Goal: Contribute content

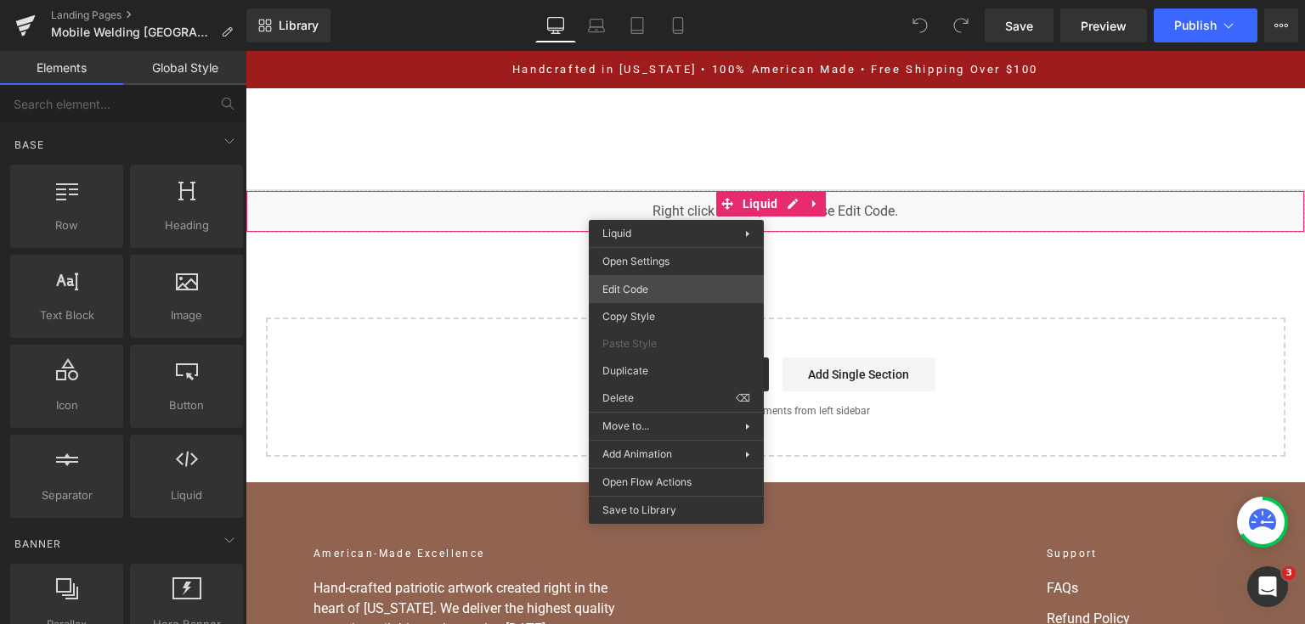
click at [669, 0] on div "You are previewing how the will restyle your page. You can not edit Elements in…" at bounding box center [652, 0] width 1305 height 0
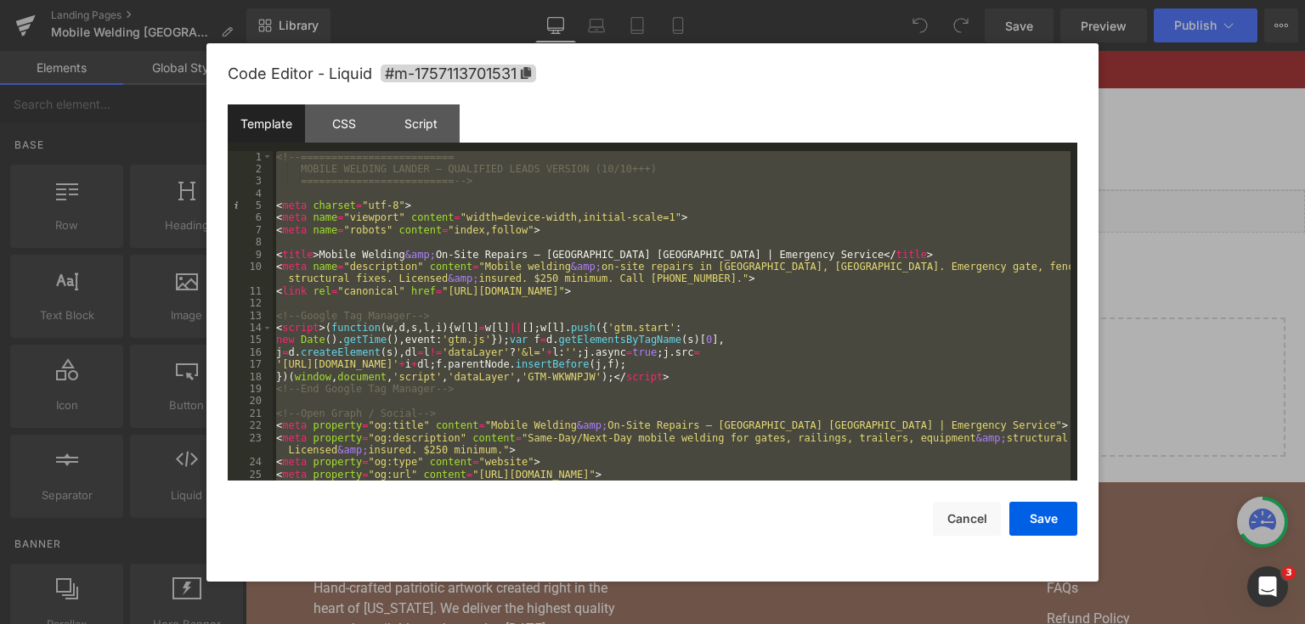
click at [498, 218] on div "<!-- ========================= MOBILE WELDING LANDER — QUALIFIED LEADS VERSION …" at bounding box center [672, 316] width 798 height 330
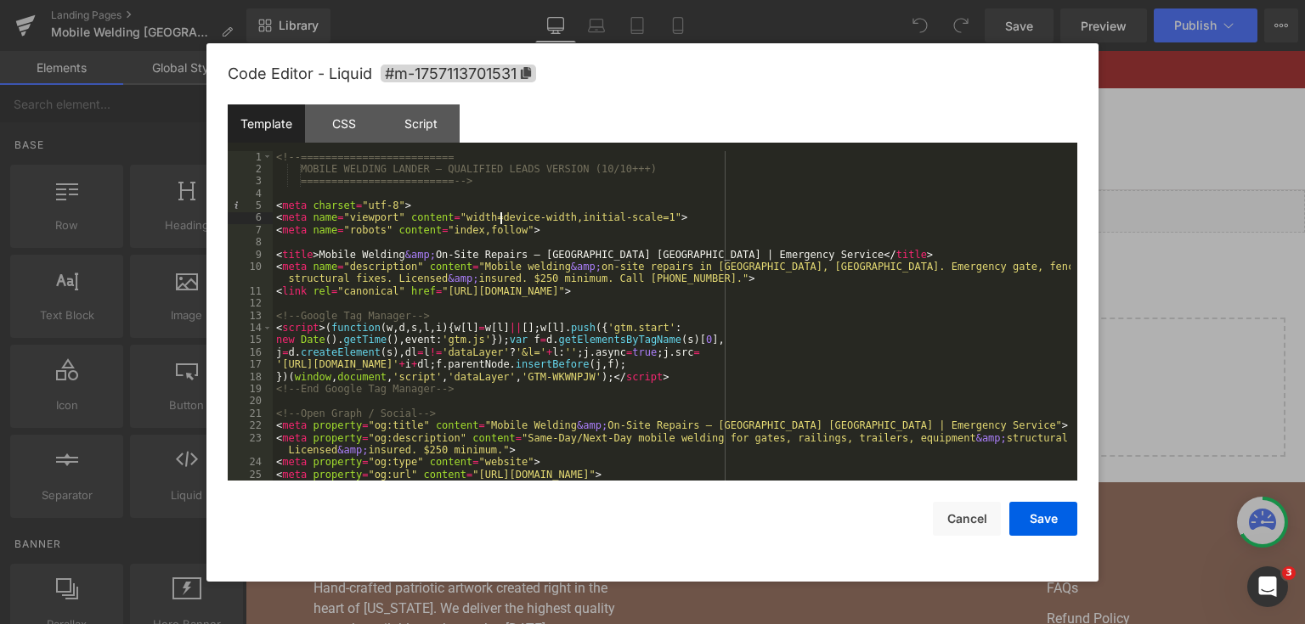
click at [496, 211] on div "<!-- ========================= MOBILE WELDING LANDER — QUALIFIED LEADS VERSION …" at bounding box center [672, 334] width 798 height 367
drag, startPoint x: 496, startPoint y: 211, endPoint x: 557, endPoint y: 403, distance: 201.5
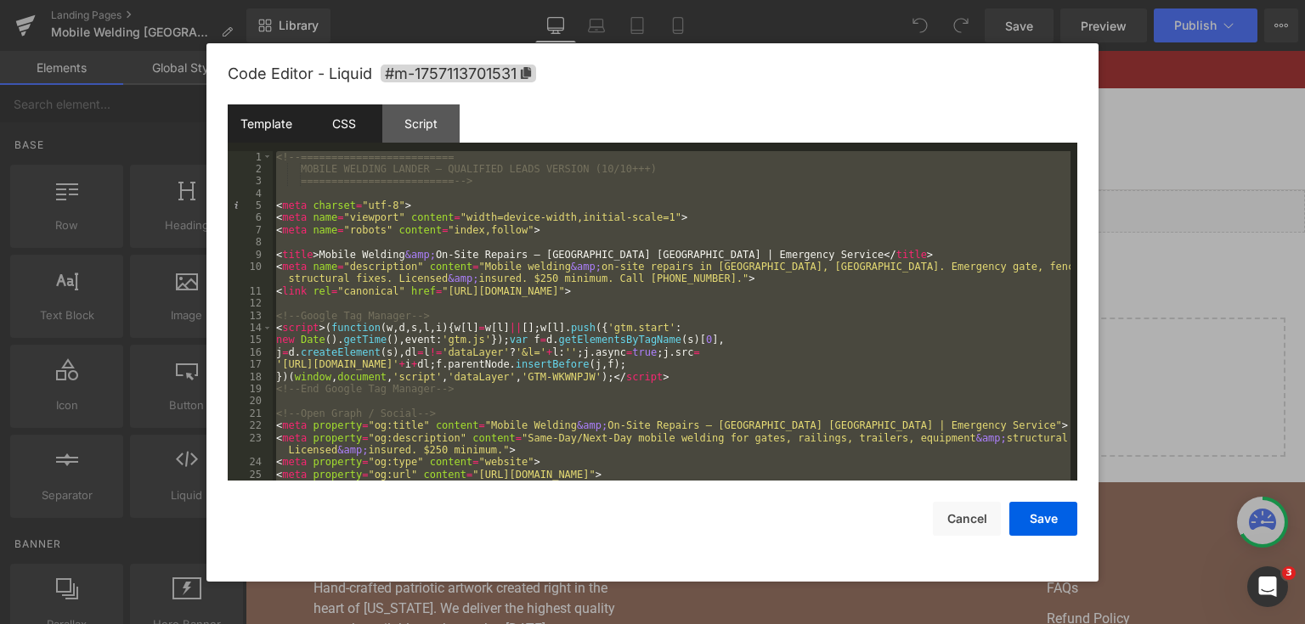
click at [364, 122] on div "CSS" at bounding box center [343, 123] width 77 height 38
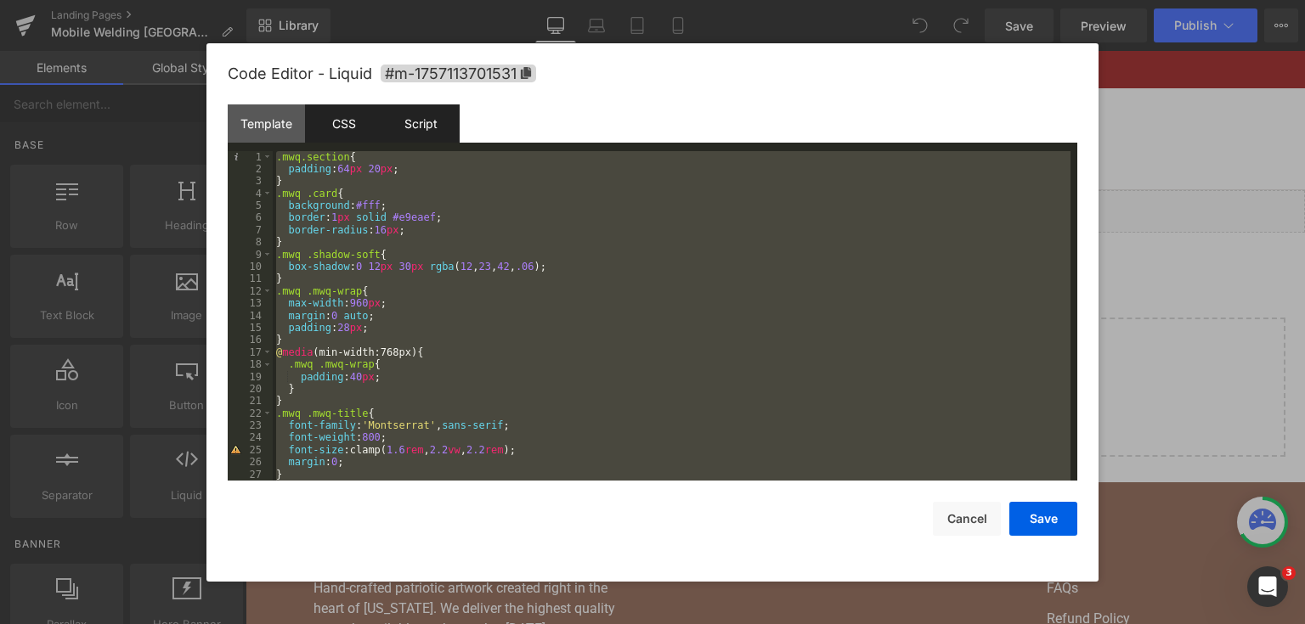
click at [452, 132] on div "Script" at bounding box center [420, 123] width 77 height 38
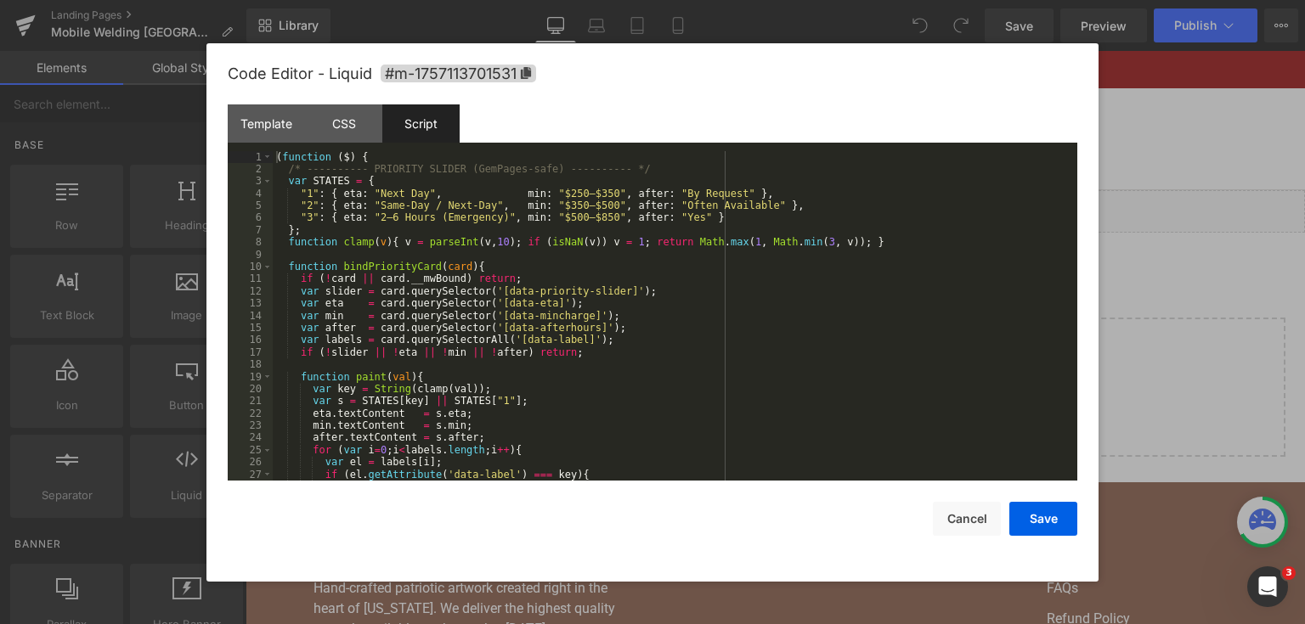
click at [452, 228] on div "( function ( $ ) { /* ---------- PRIORITY SLIDER (GemPages-safe) ---------- */ …" at bounding box center [672, 328] width 798 height 355
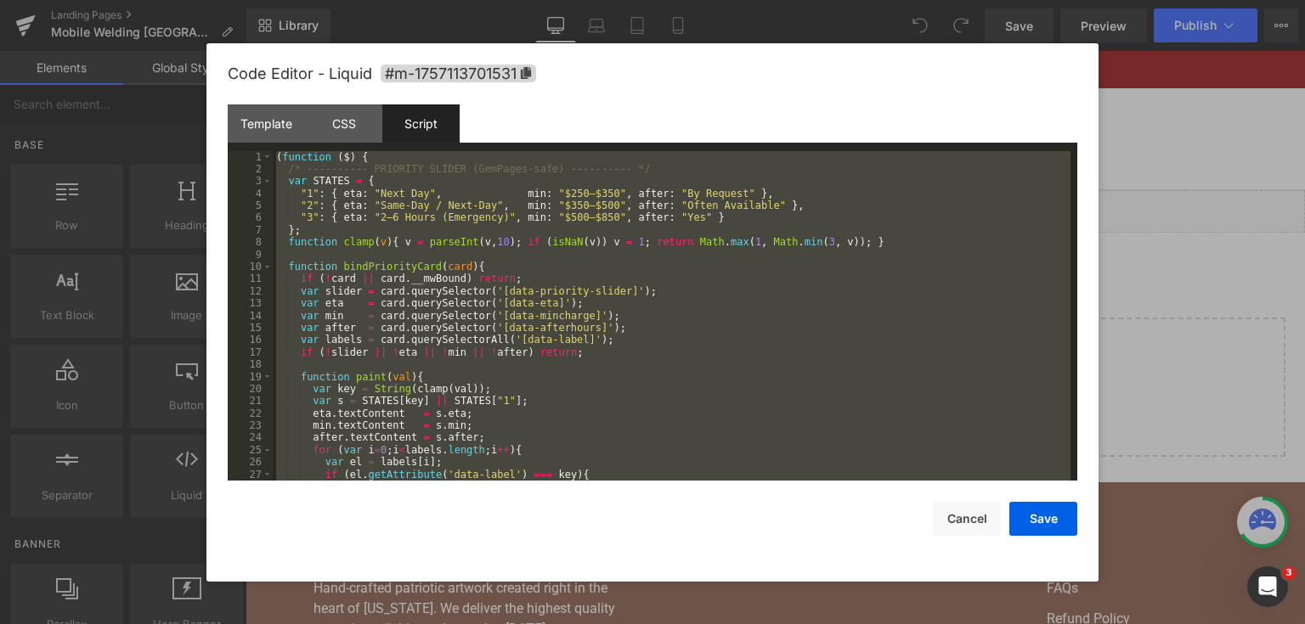
click at [630, 251] on div "( function ( $ ) { /* ---------- PRIORITY SLIDER (GemPages-safe) ---------- */ …" at bounding box center [672, 316] width 798 height 330
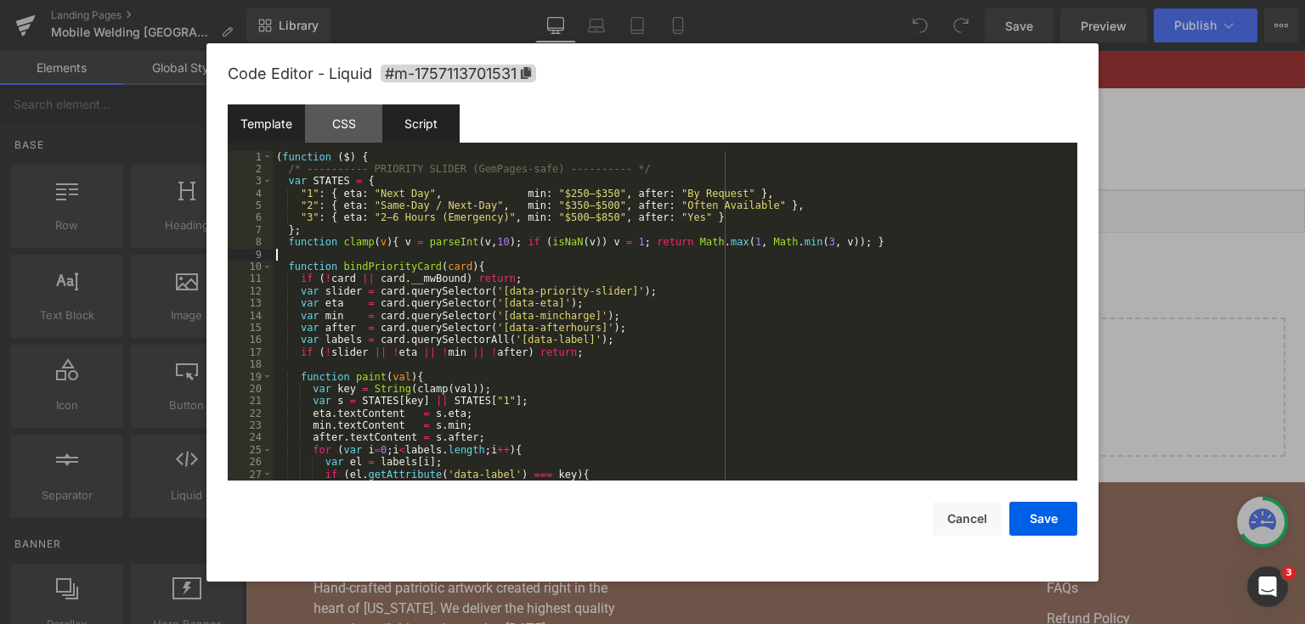
click at [281, 124] on div "Template" at bounding box center [266, 123] width 77 height 38
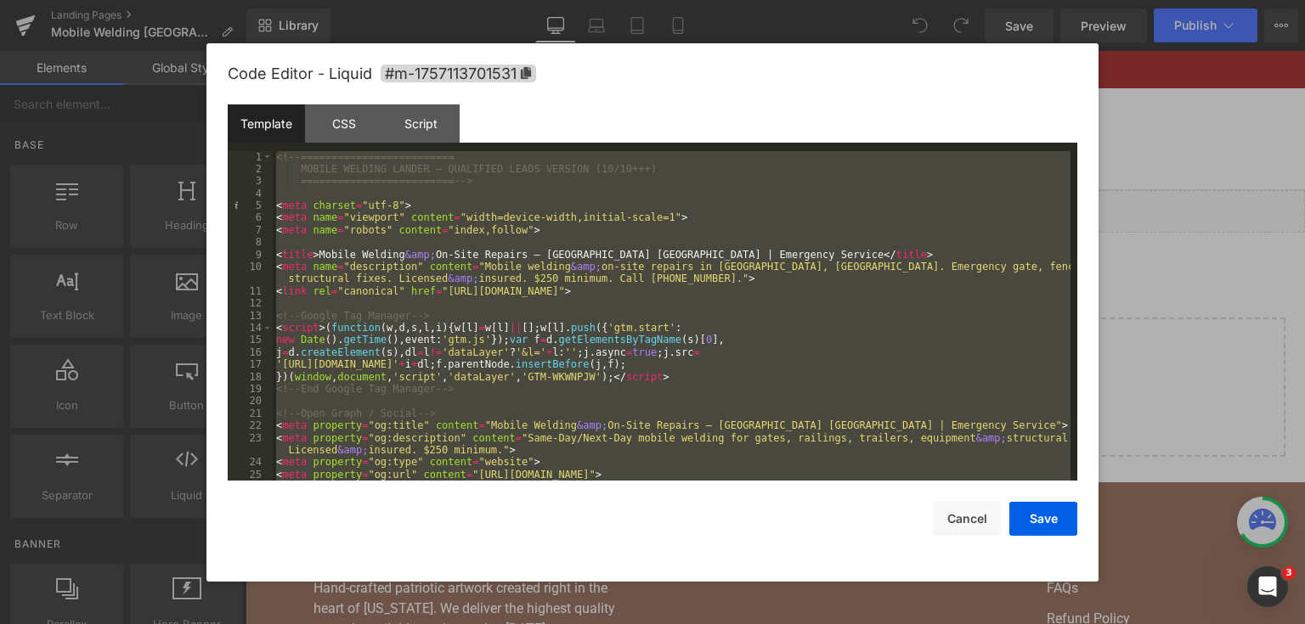
click at [387, 230] on div "<!-- ========================= MOBILE WELDING LANDER — QUALIFIED LEADS VERSION …" at bounding box center [672, 316] width 798 height 330
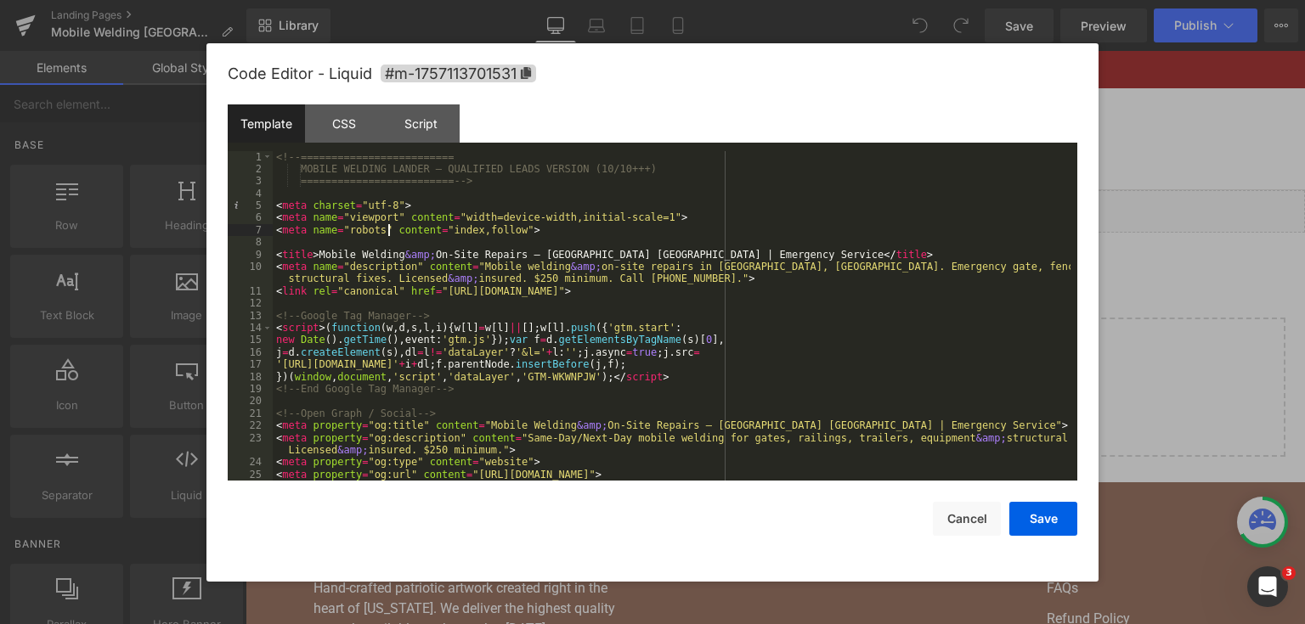
click at [768, 41] on div at bounding box center [652, 312] width 1305 height 624
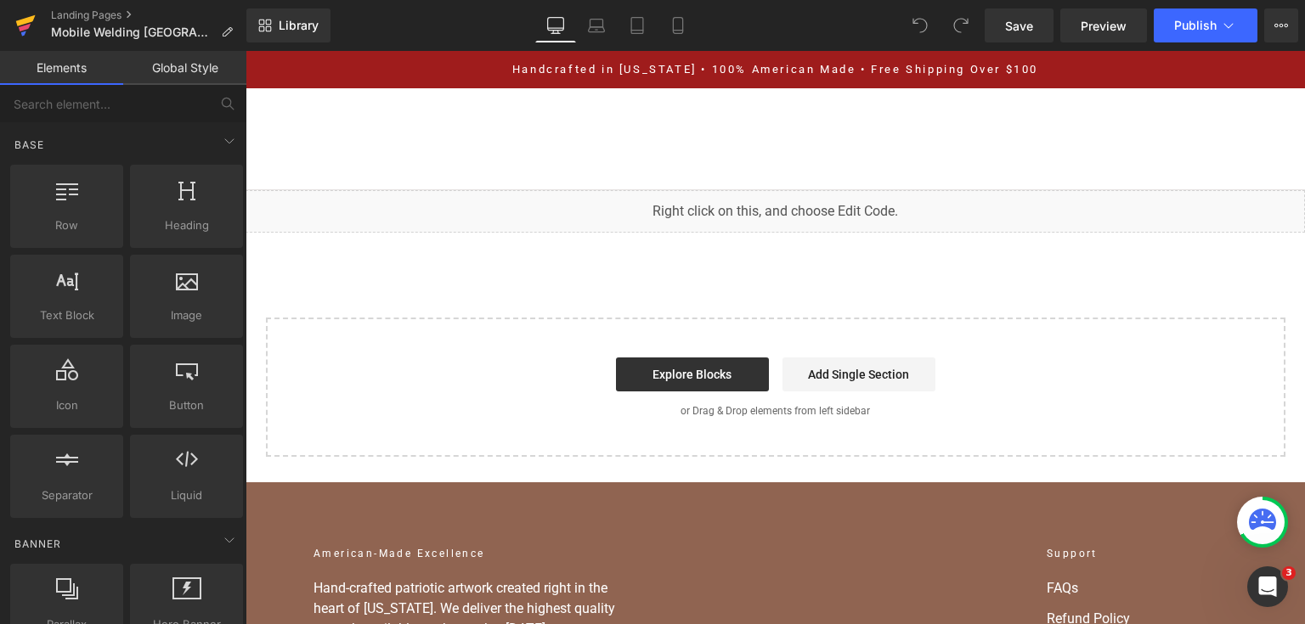
click at [25, 24] on icon at bounding box center [25, 25] width 20 height 42
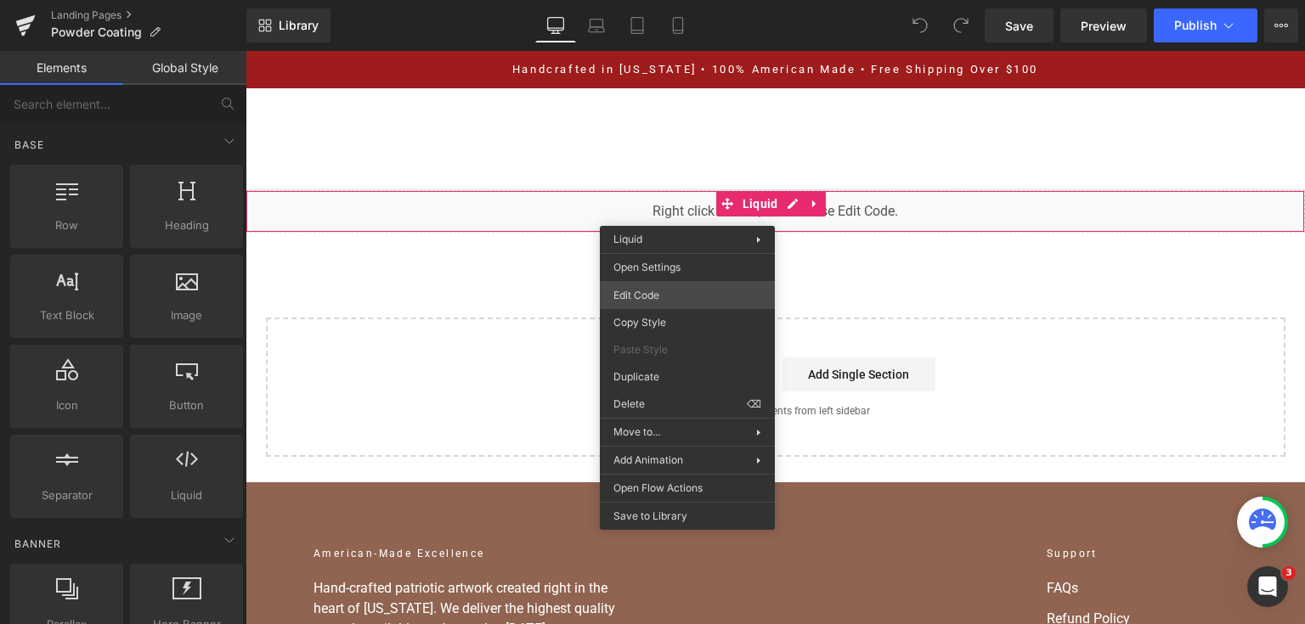
click at [675, 0] on div "You are previewing how the will restyle your page. You can not edit Elements in…" at bounding box center [652, 0] width 1305 height 0
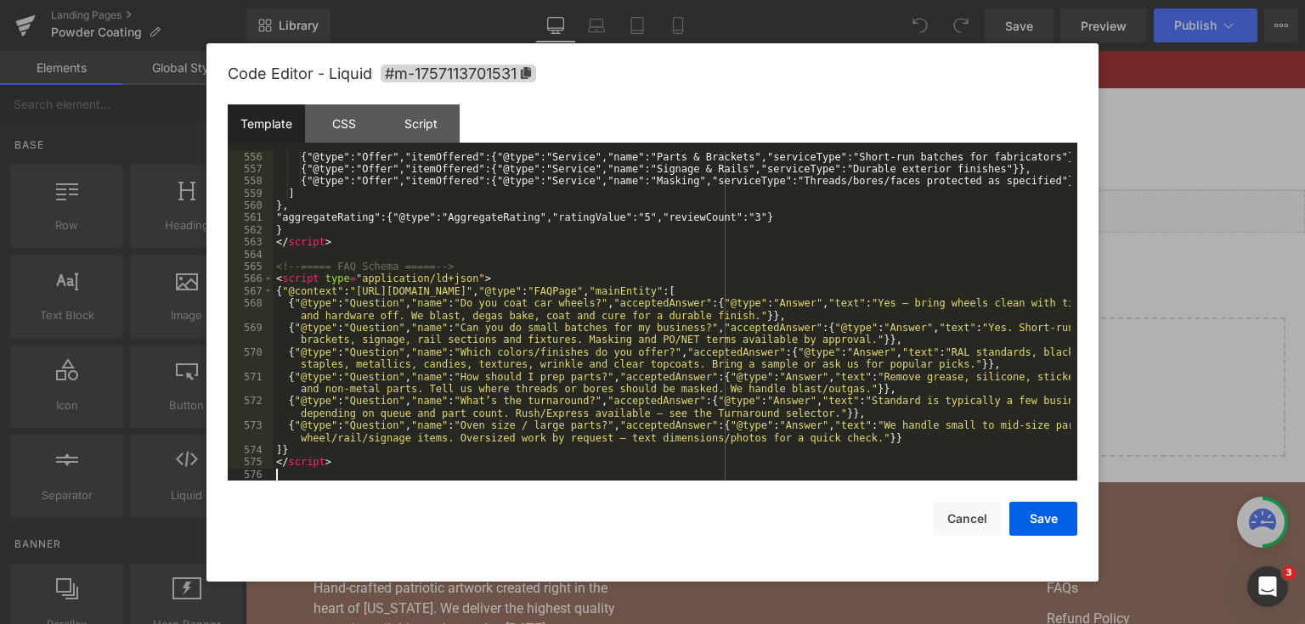
scroll to position [7462, 0]
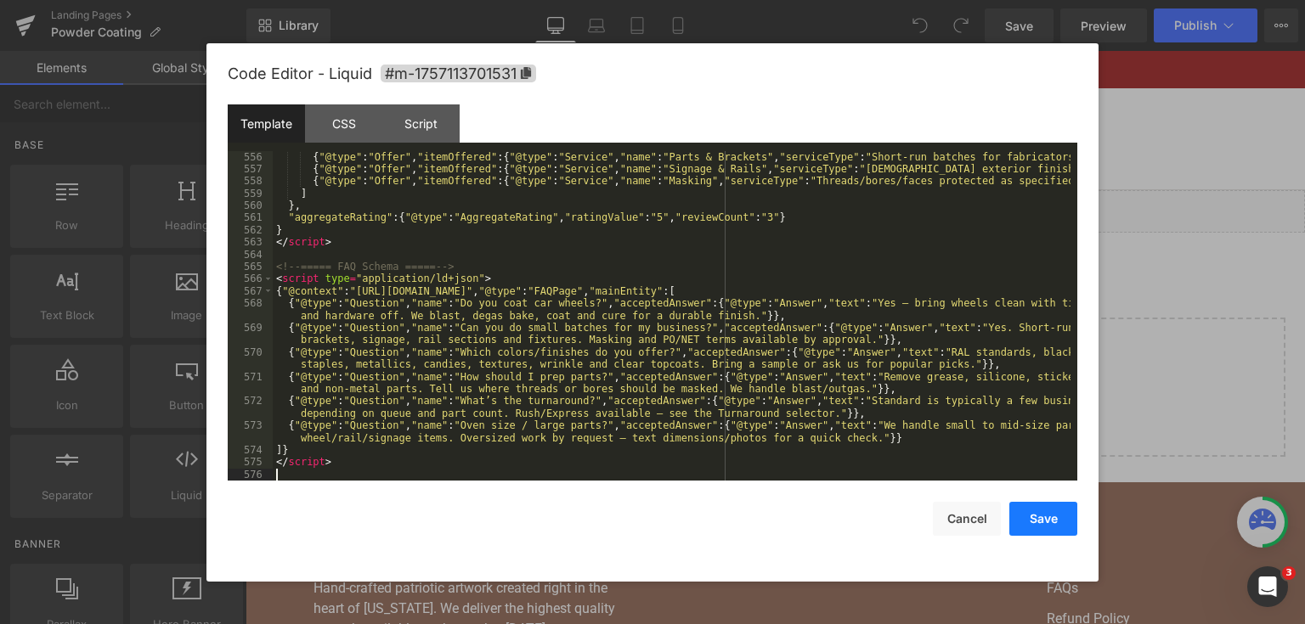
click at [1061, 523] on button "Save" at bounding box center [1043, 519] width 68 height 34
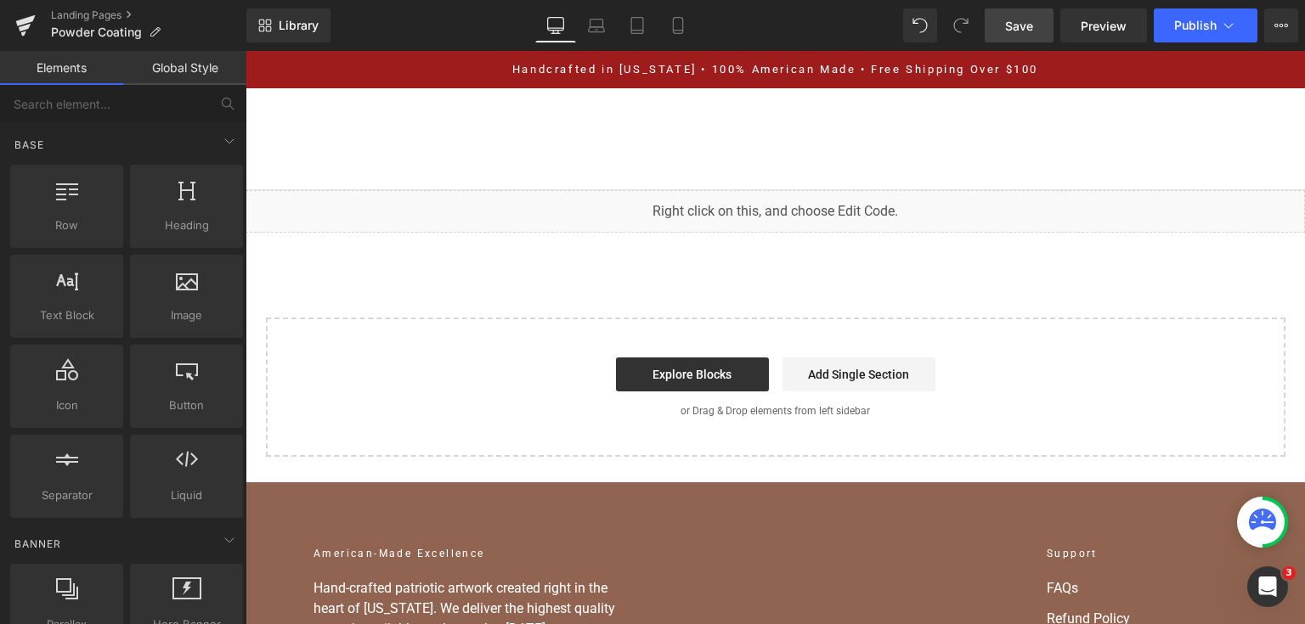
click at [996, 32] on link "Save" at bounding box center [1019, 25] width 69 height 34
click at [1189, 31] on button "Publish" at bounding box center [1206, 25] width 104 height 34
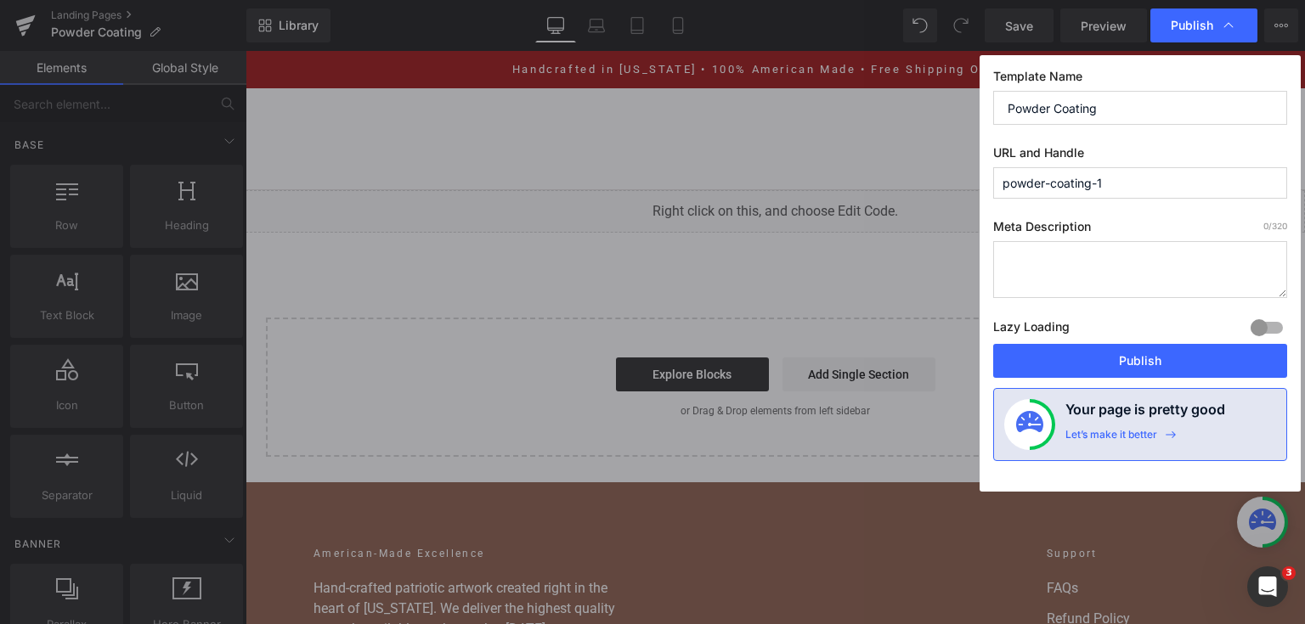
drag, startPoint x: 1117, startPoint y: 183, endPoint x: 1098, endPoint y: 180, distance: 19.0
click at [1098, 180] on input "powder-coating-1" at bounding box center [1140, 182] width 294 height 31
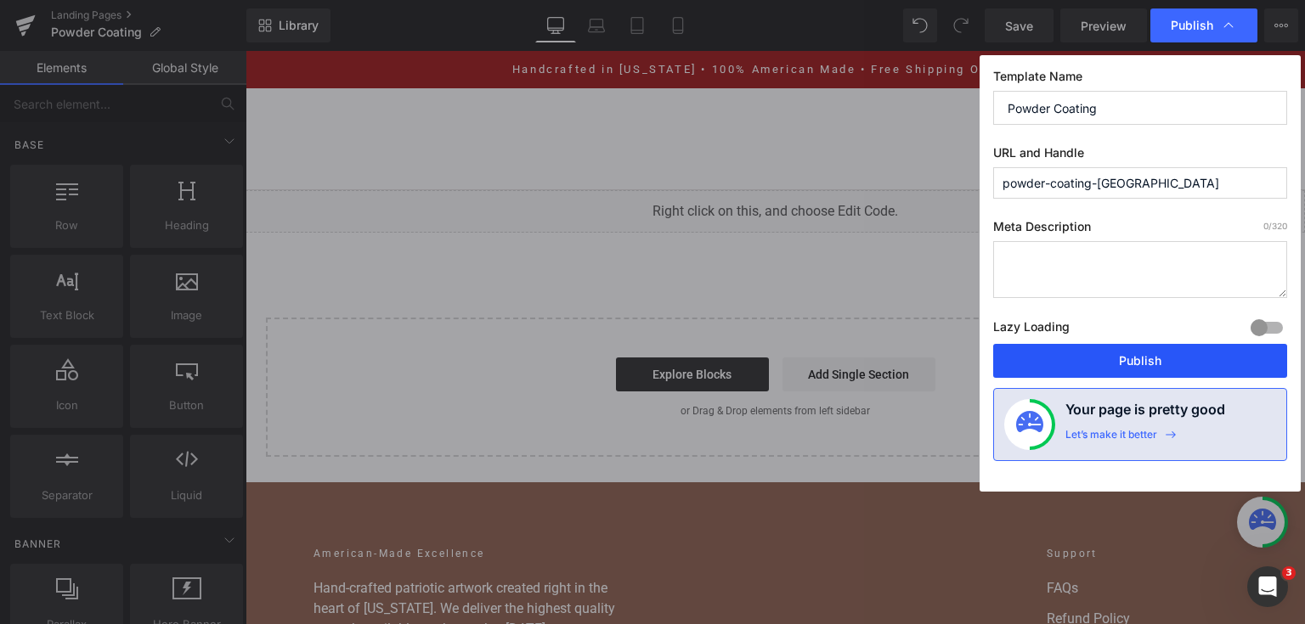
type input "powder-coating-[GEOGRAPHIC_DATA]"
click at [1115, 353] on button "Publish" at bounding box center [1140, 361] width 294 height 34
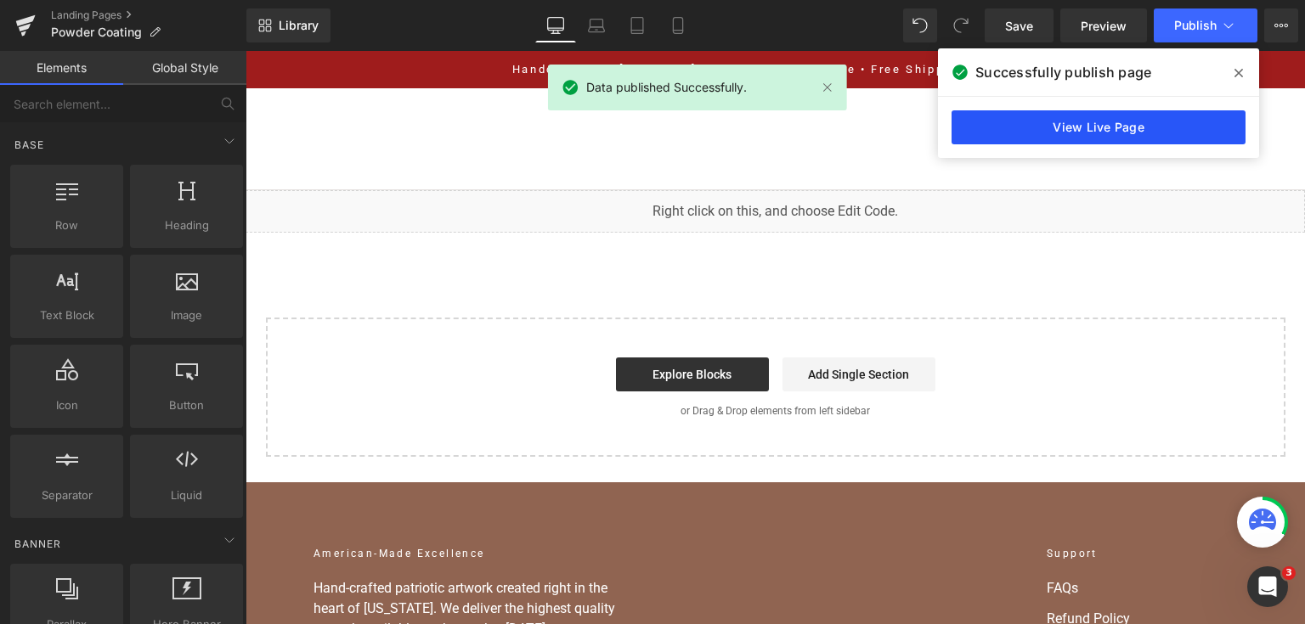
click at [1026, 122] on link "View Live Page" at bounding box center [1098, 127] width 294 height 34
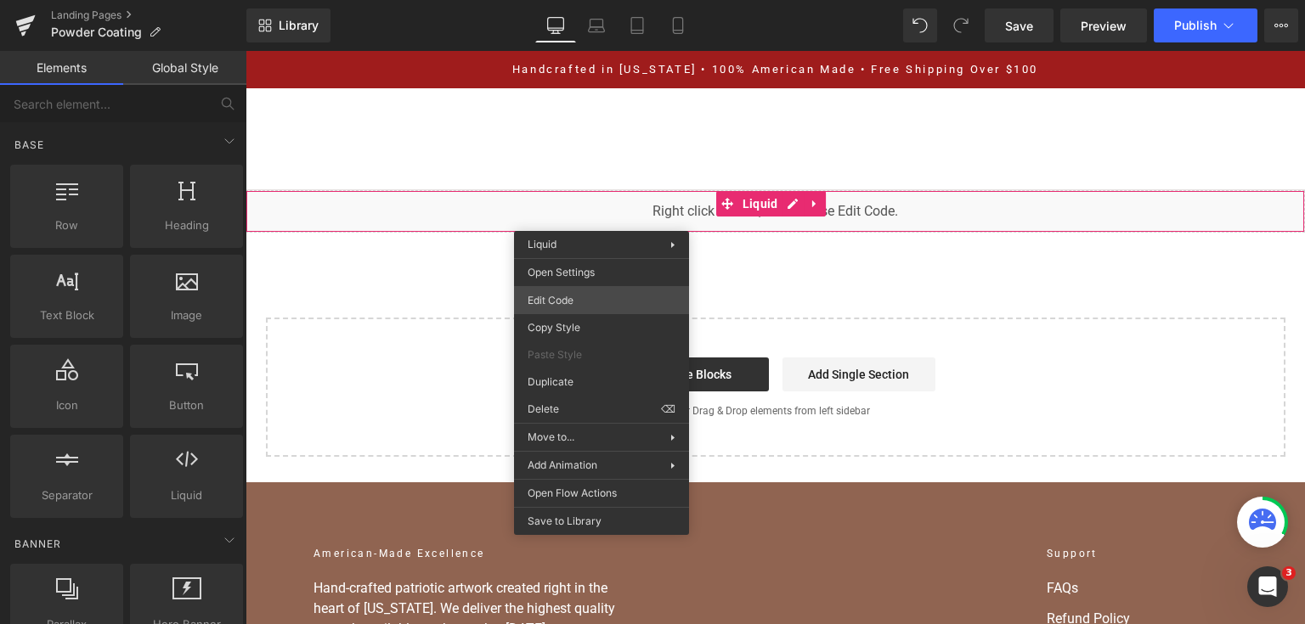
click at [591, 0] on div "You are previewing how the will restyle your page. You can not edit Elements in…" at bounding box center [652, 0] width 1305 height 0
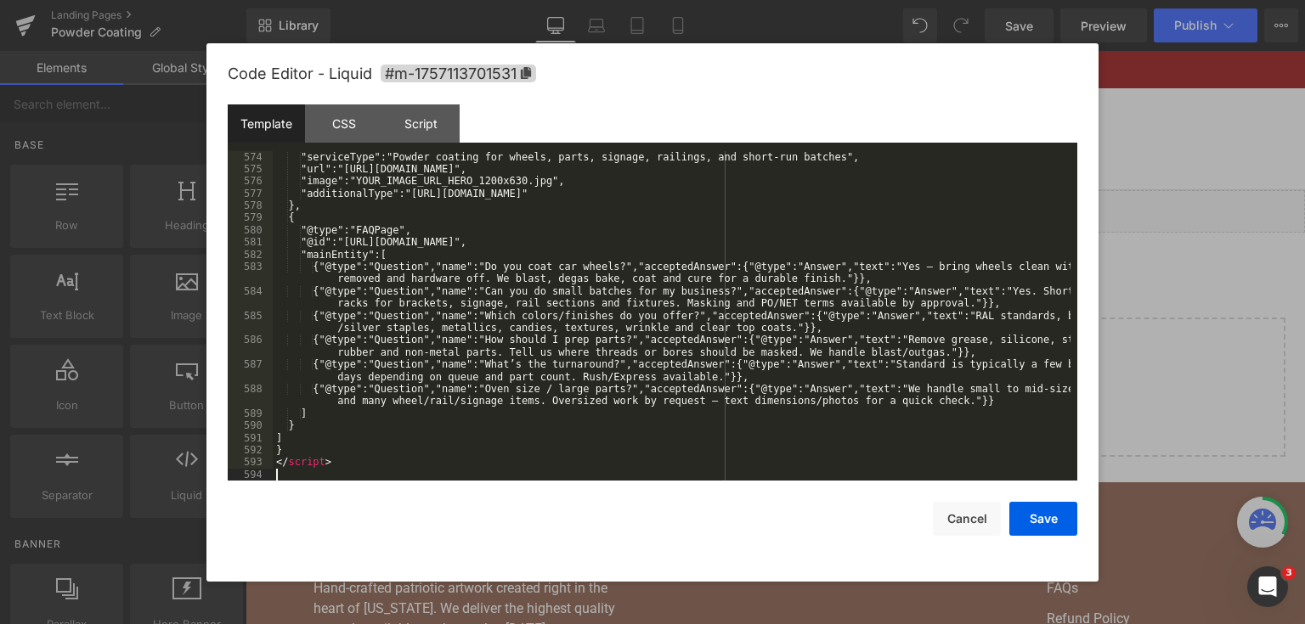
scroll to position [7768, 0]
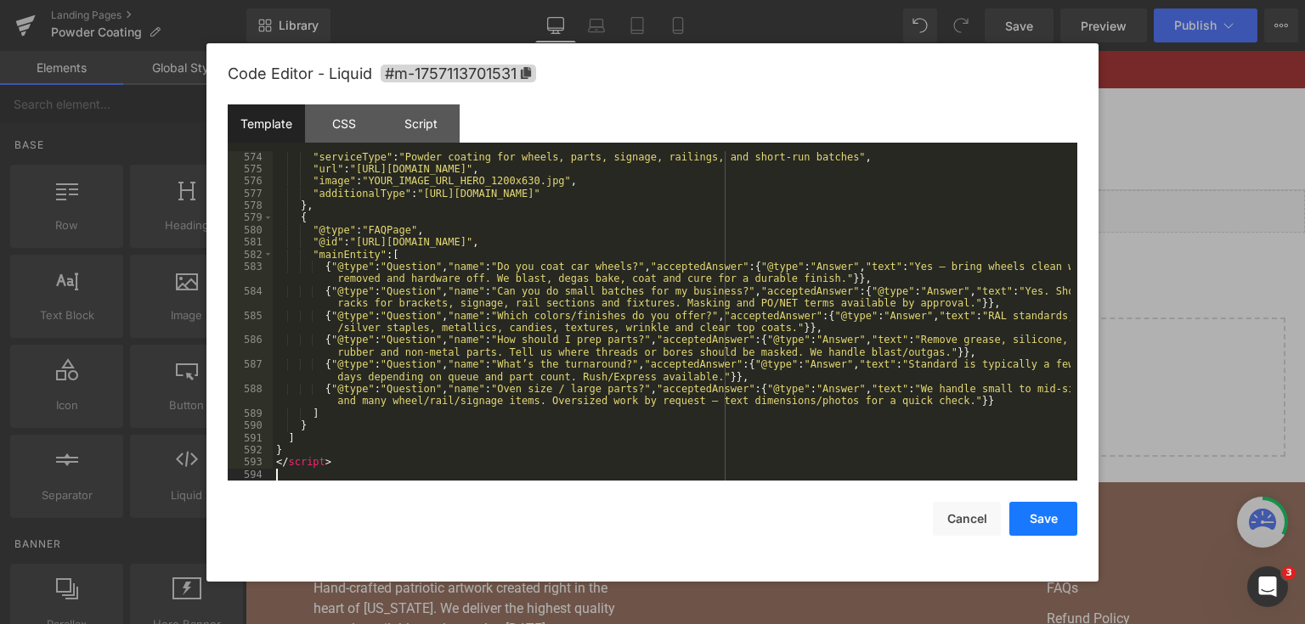
click at [1037, 523] on button "Save" at bounding box center [1043, 519] width 68 height 34
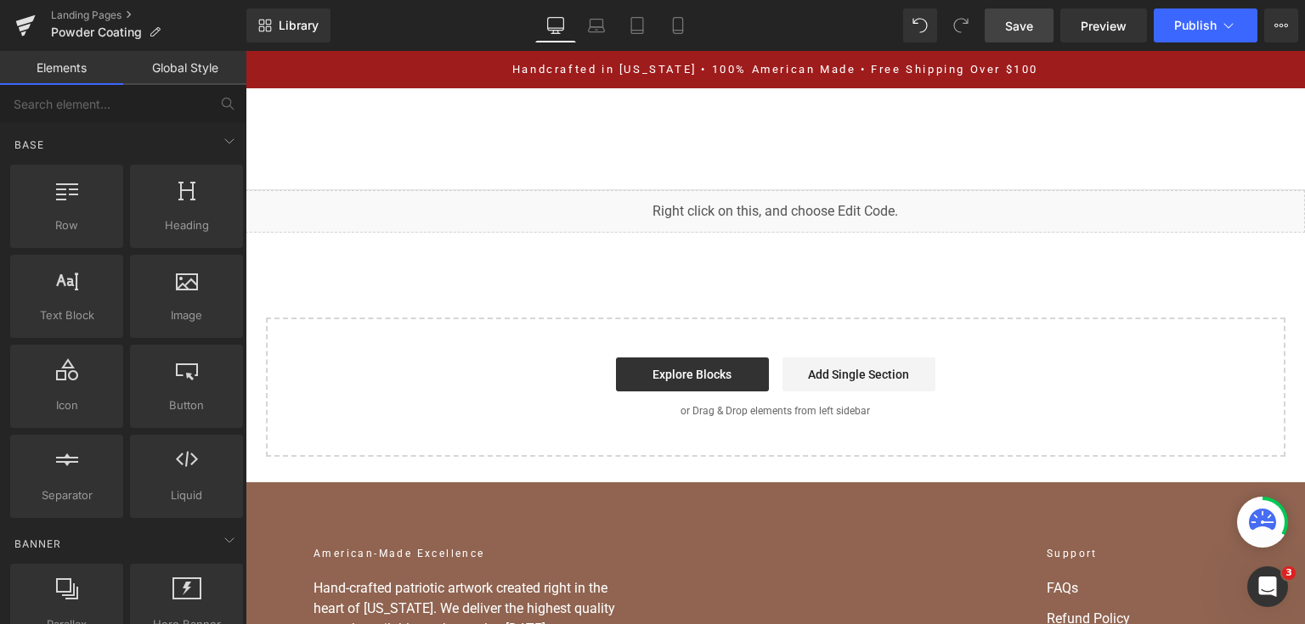
click at [1028, 17] on span "Save" at bounding box center [1019, 26] width 28 height 18
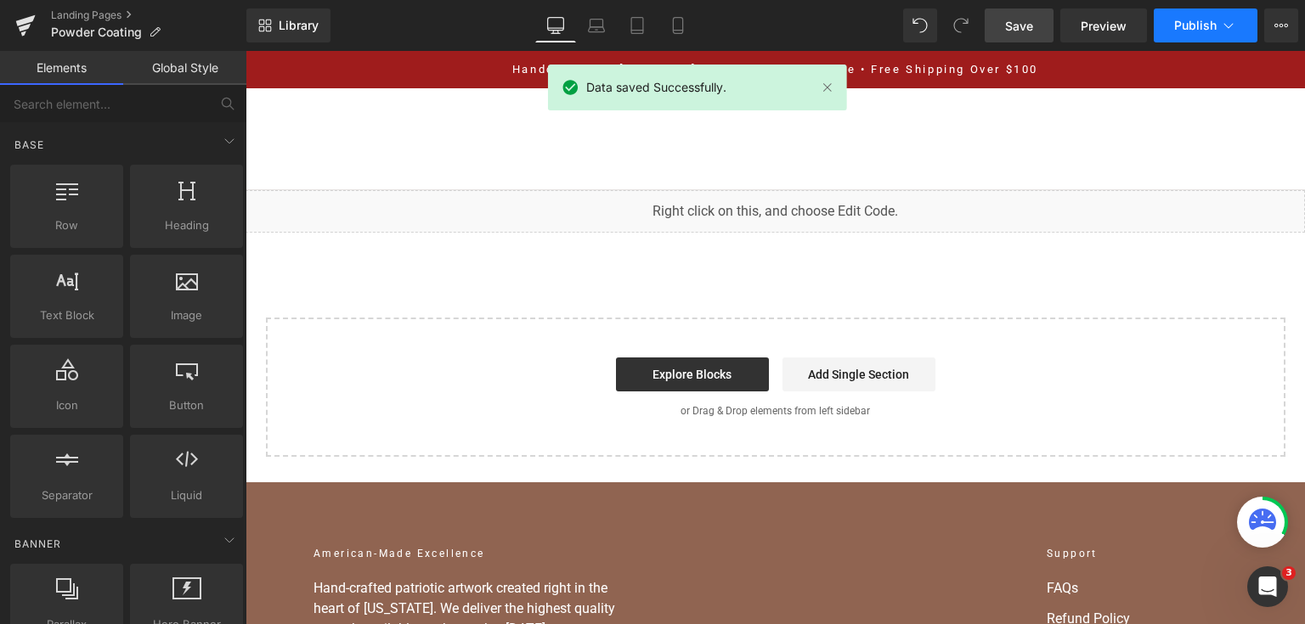
click at [1160, 32] on button "Publish" at bounding box center [1206, 25] width 104 height 34
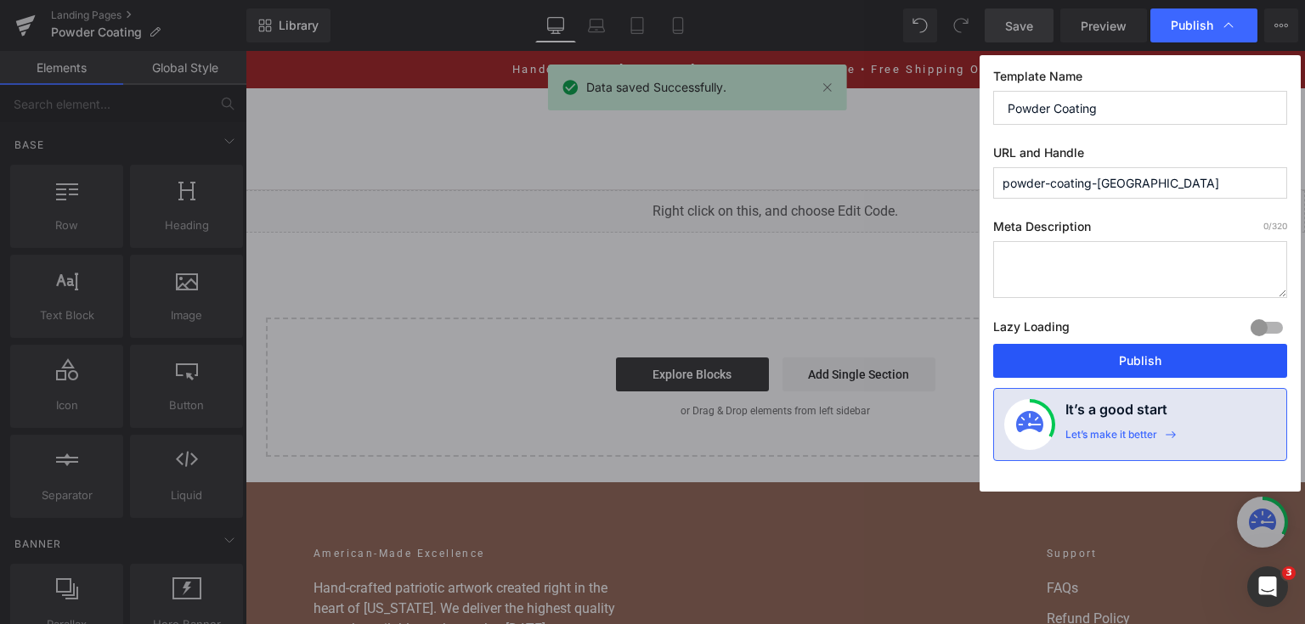
click at [1101, 360] on button "Publish" at bounding box center [1140, 361] width 294 height 34
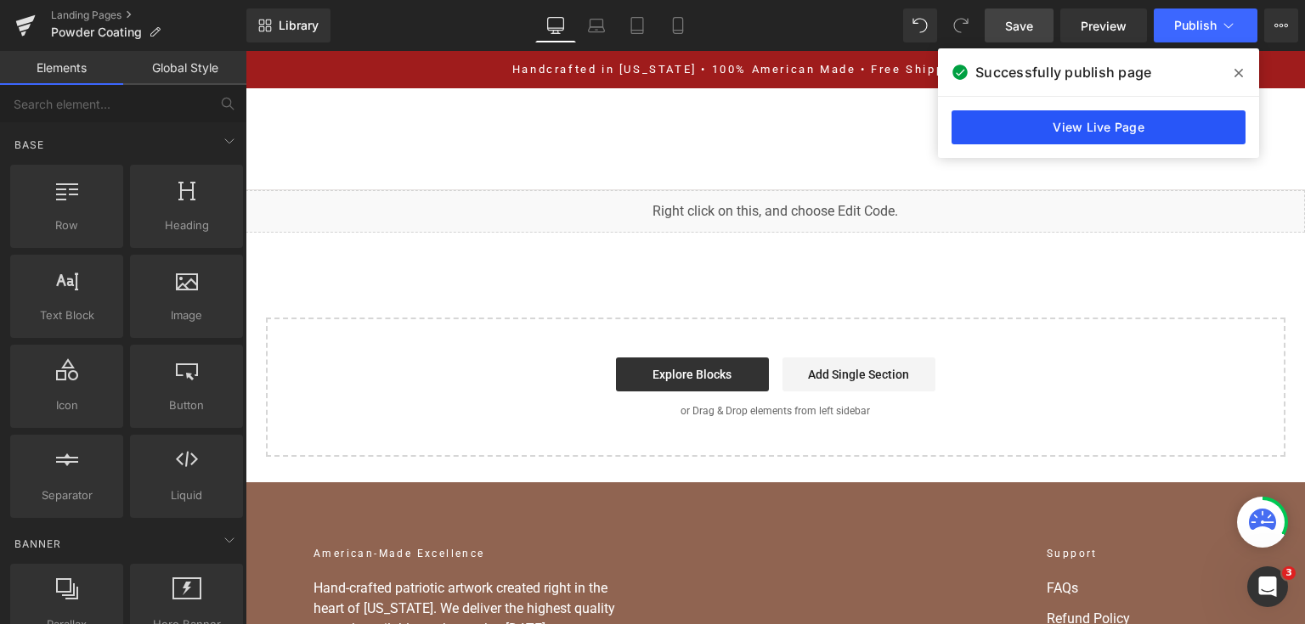
click at [1042, 126] on link "View Live Page" at bounding box center [1098, 127] width 294 height 34
